Goal: Task Accomplishment & Management: Use online tool/utility

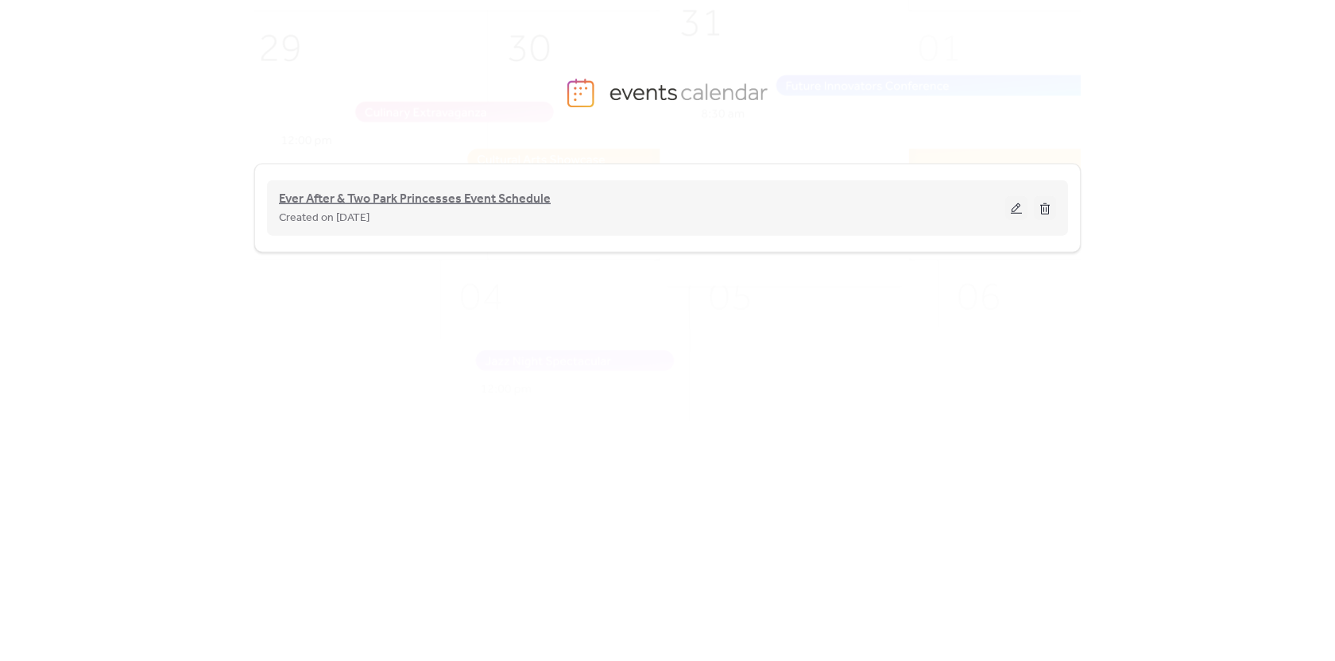
click at [481, 208] on span "Ever After & Two Park Princesses Event Schedule" at bounding box center [415, 199] width 272 height 19
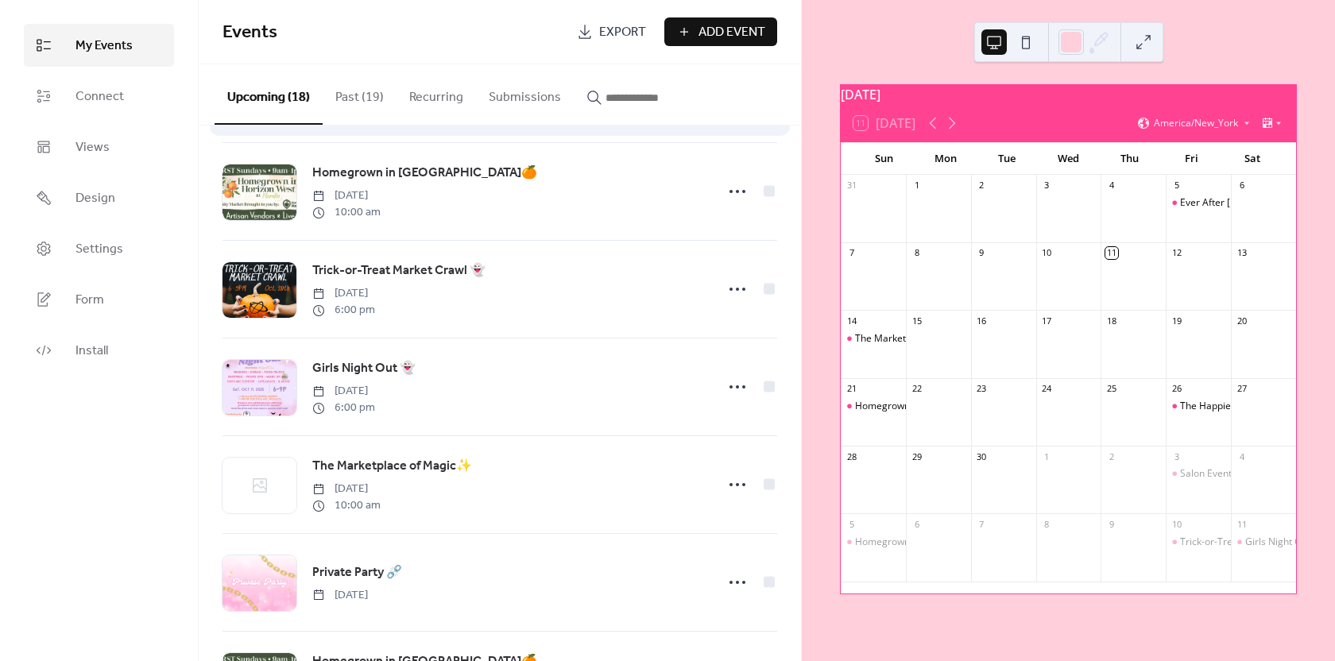
scroll to position [636, 0]
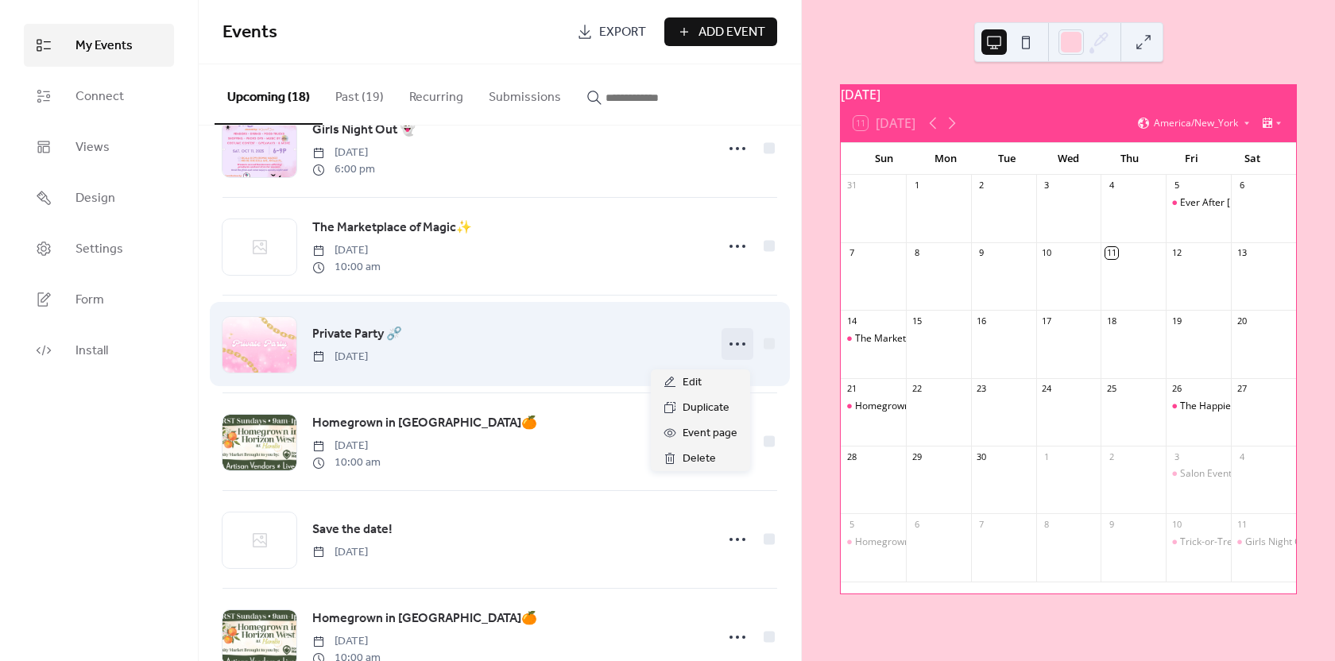
click at [735, 351] on icon at bounding box center [737, 343] width 25 height 25
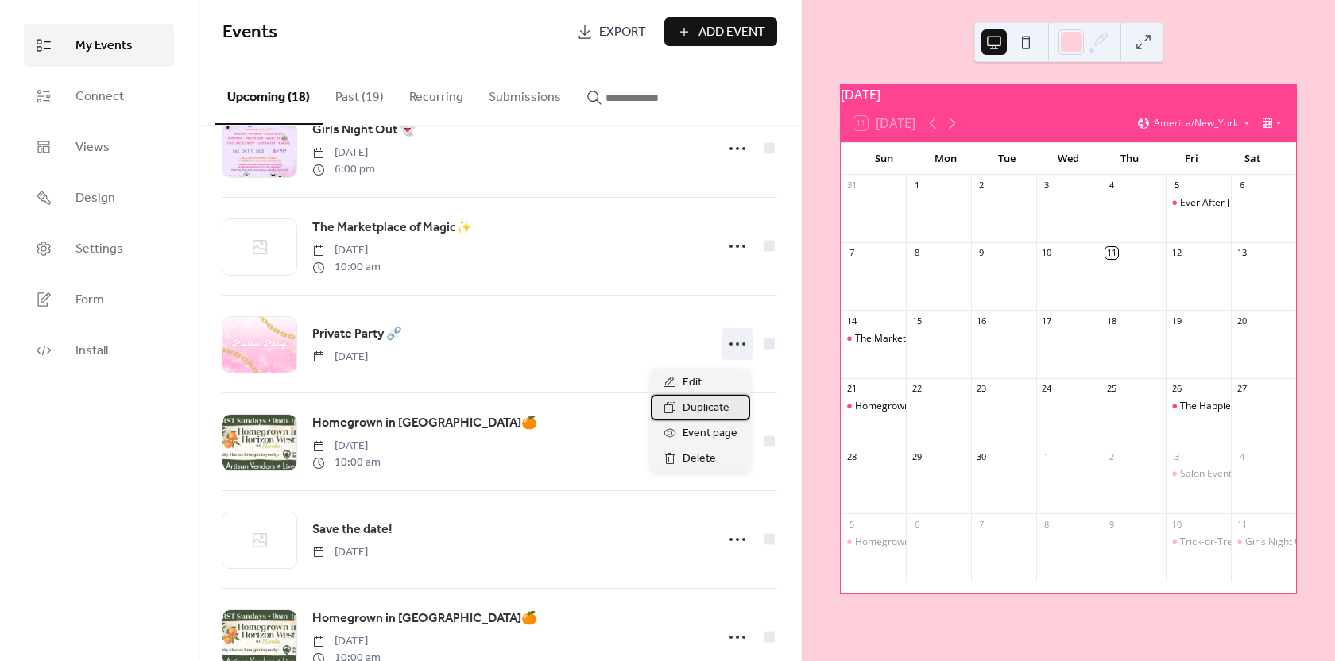
click at [698, 408] on span "Duplicate" at bounding box center [706, 408] width 47 height 19
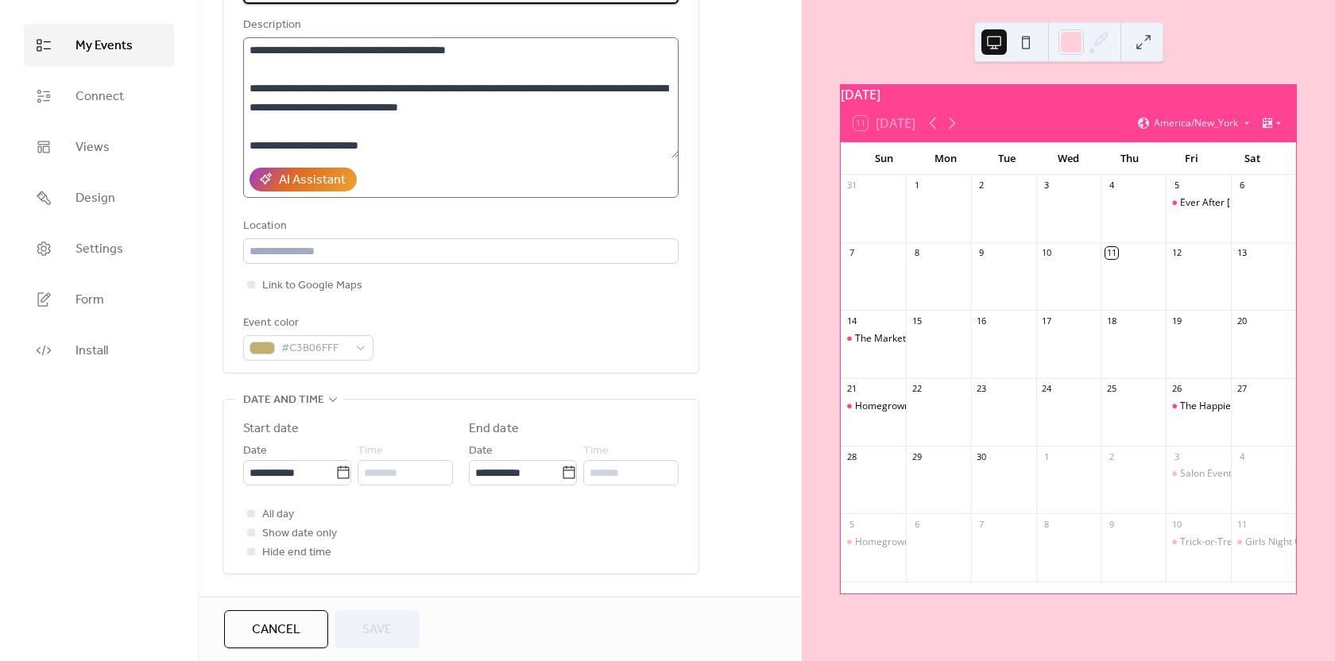
scroll to position [159, 0]
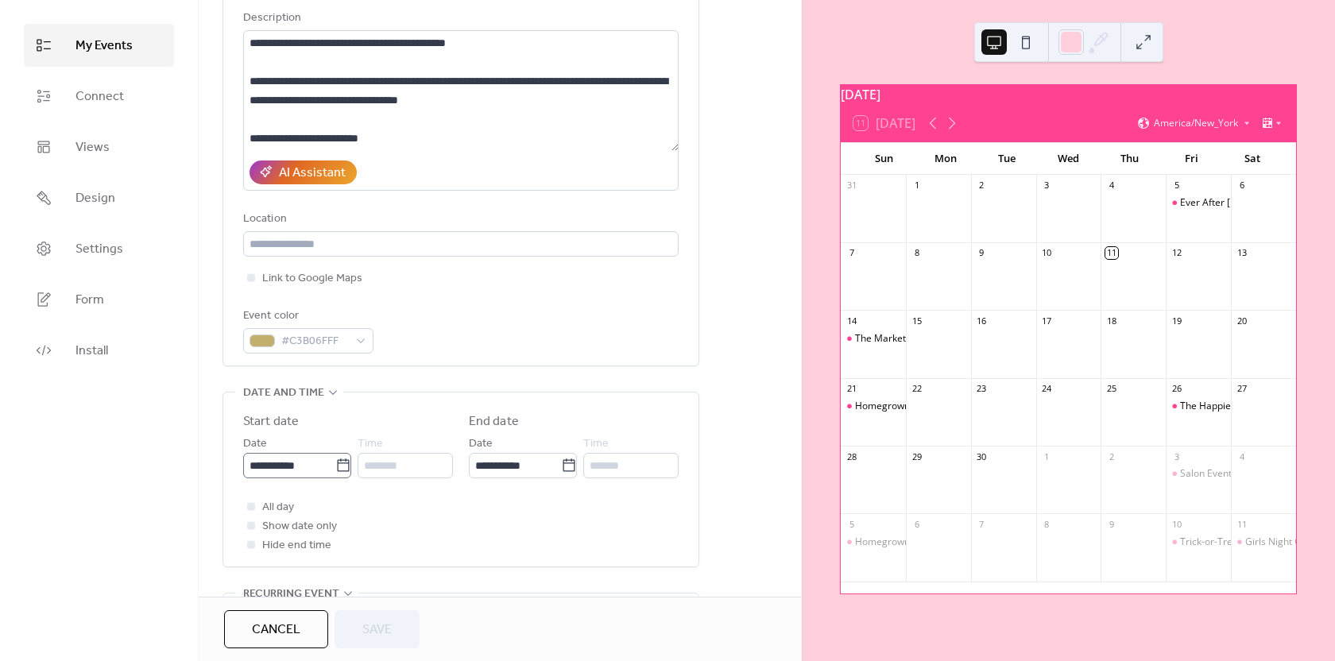
click at [335, 465] on icon at bounding box center [343, 466] width 16 height 16
click at [331, 465] on input "**********" at bounding box center [289, 465] width 92 height 25
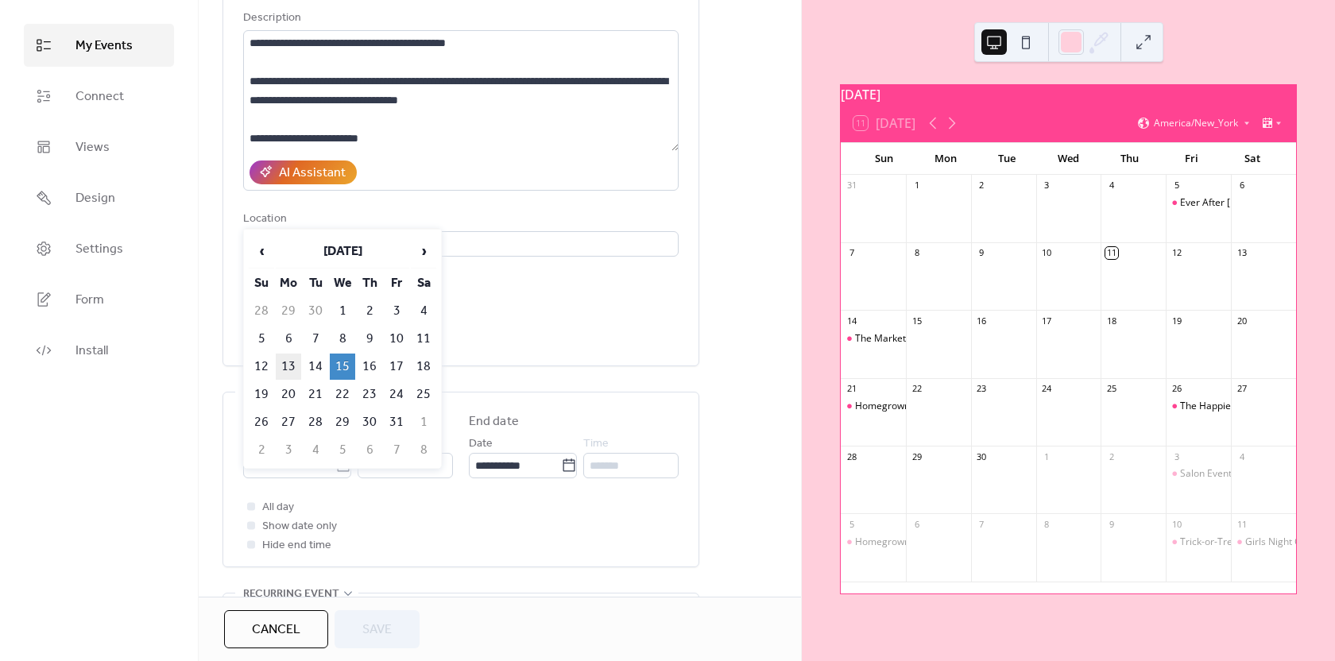
click at [294, 364] on td "13" at bounding box center [288, 367] width 25 height 26
type input "**********"
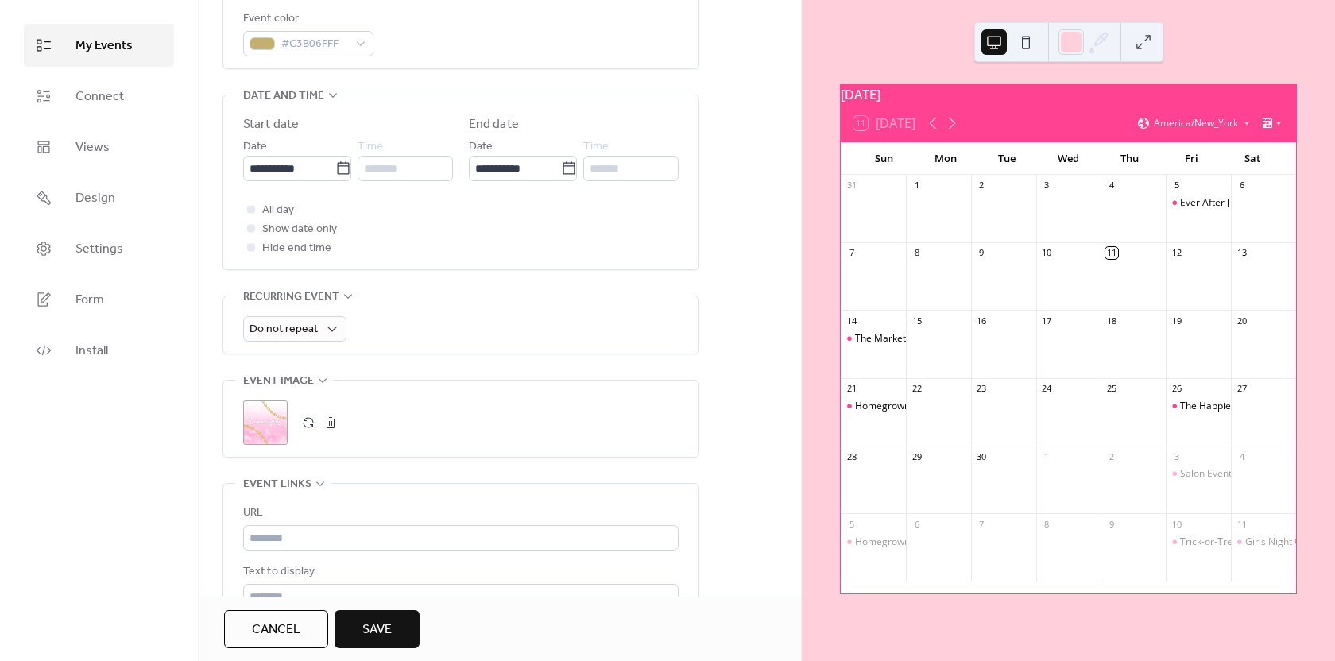
scroll to position [477, 0]
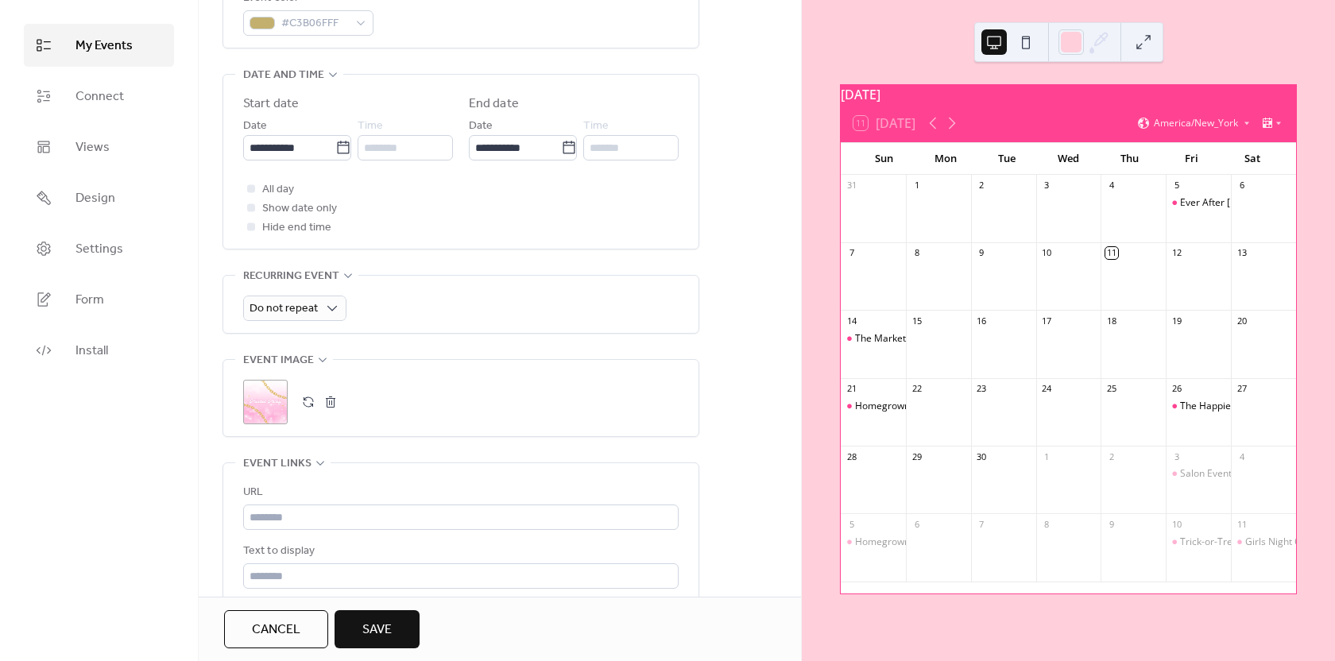
click at [385, 621] on span "Save" at bounding box center [376, 630] width 29 height 19
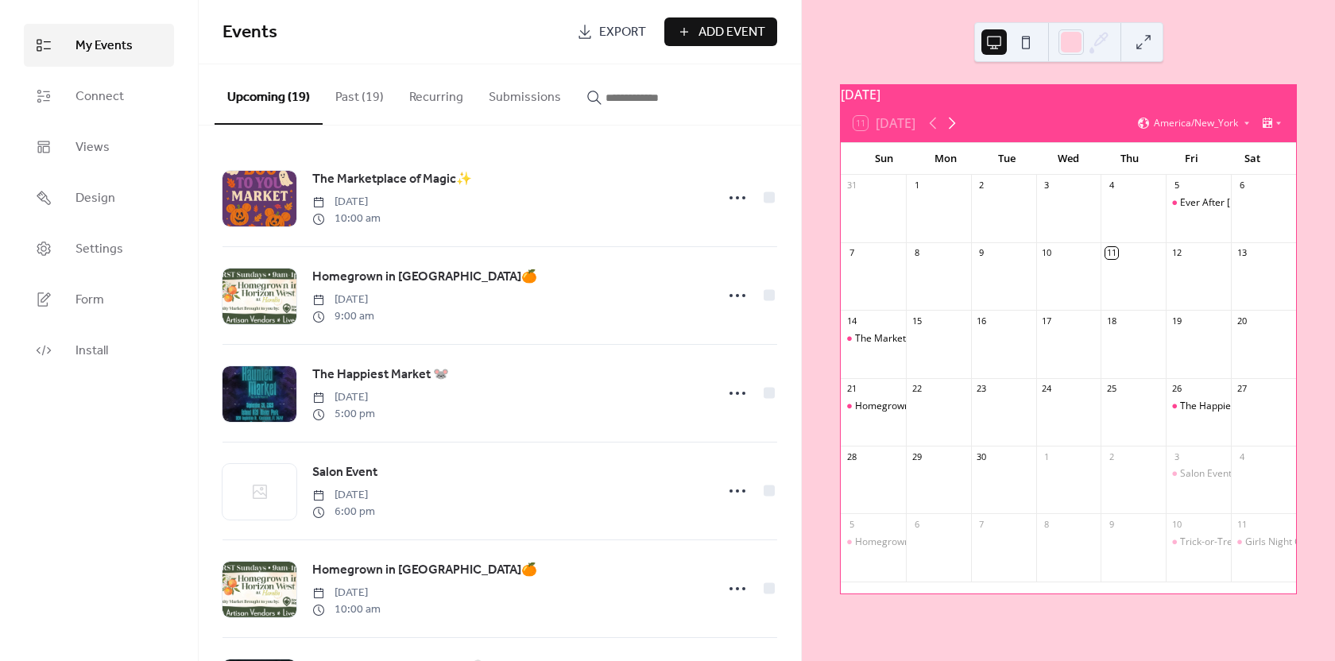
click at [956, 130] on icon at bounding box center [952, 124] width 7 height 12
